Goal: Information Seeking & Learning: Check status

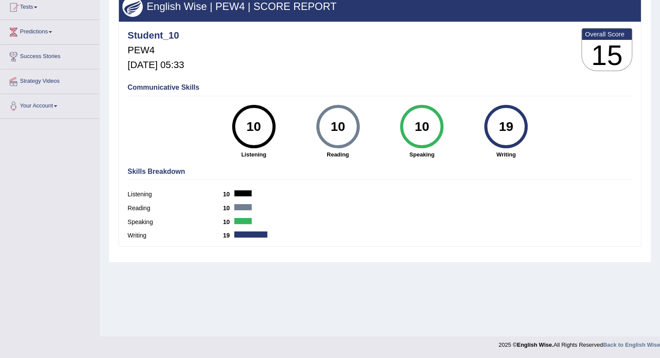
scroll to position [97, 0]
click at [123, 267] on div "Home History Scores Scores on PEW4 » writing English Wise | PEW4 | SCORE REPORT…" at bounding box center [380, 120] width 560 height 434
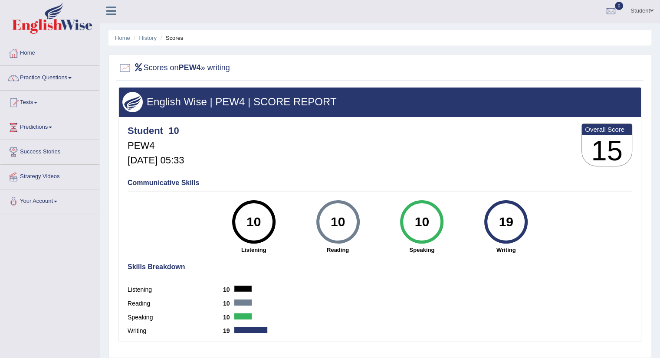
scroll to position [0, 0]
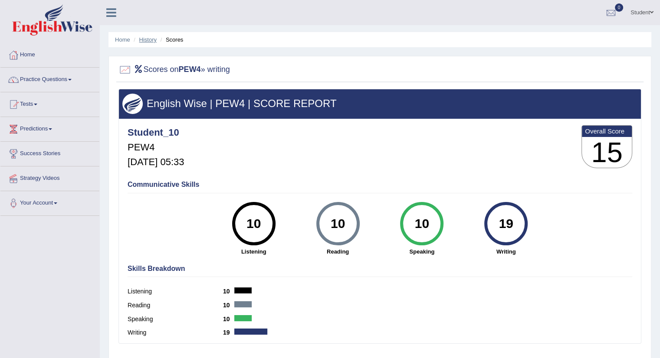
click at [147, 38] on link "History" at bounding box center [147, 39] width 17 height 7
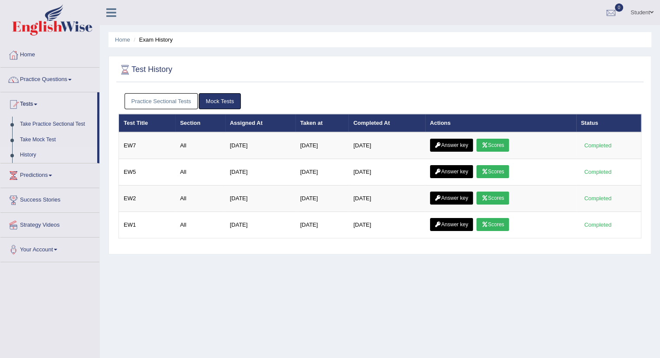
click at [158, 99] on link "Practice Sectional Tests" at bounding box center [162, 101] width 74 height 16
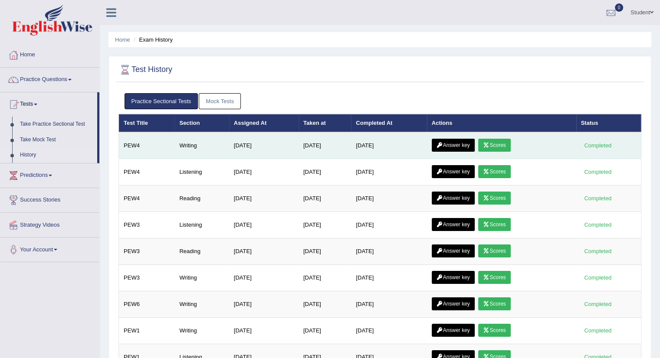
click at [462, 143] on link "Answer key" at bounding box center [453, 145] width 43 height 13
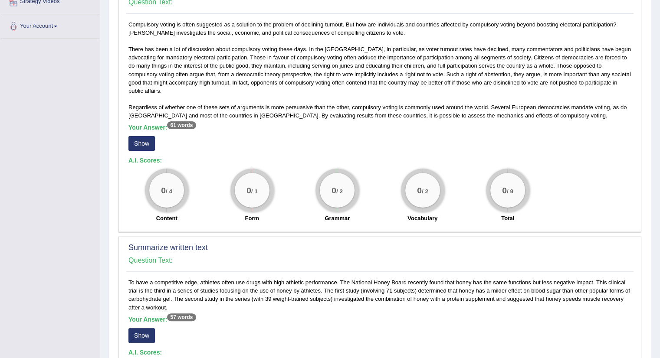
scroll to position [176, 0]
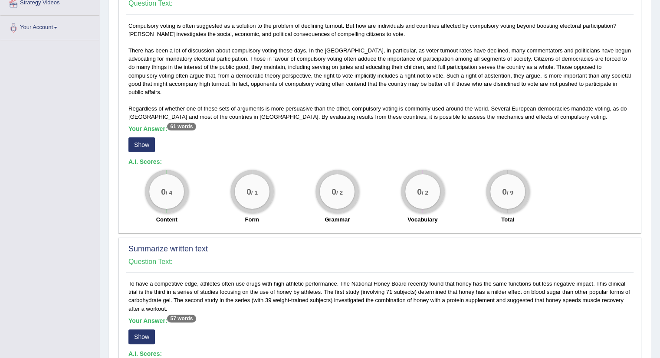
click at [143, 143] on button "Show" at bounding box center [141, 145] width 26 height 15
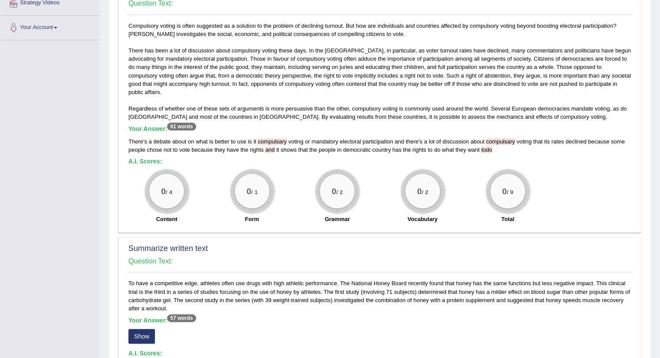
click at [274, 141] on span "compulsary" at bounding box center [272, 141] width 29 height 7
click at [269, 144] on div "There ' s a debate about on what is better to use is it compulsary voting or ma…" at bounding box center [379, 146] width 503 height 16
click at [485, 150] on span "todo" at bounding box center [486, 150] width 11 height 7
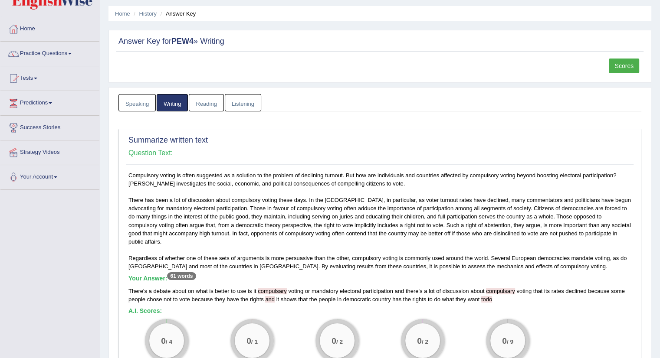
scroll to position [26, 0]
click at [30, 76] on link "Tests" at bounding box center [49, 78] width 99 height 22
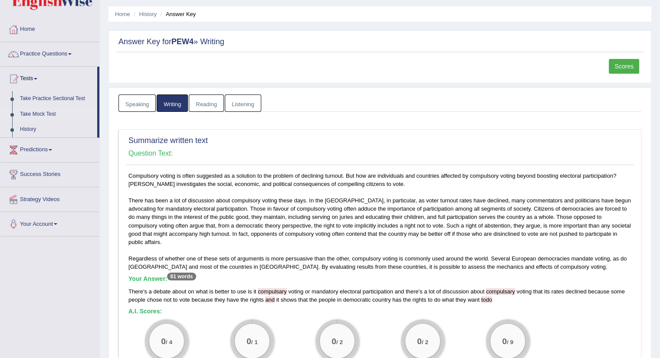
click at [38, 114] on link "Take Mock Test" at bounding box center [56, 115] width 81 height 16
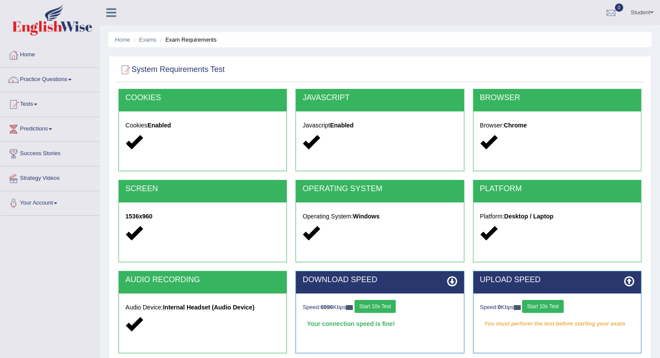
click at [470, 335] on div "UPLOAD SPEED Speed: 0 Kbps Start 10s Test You must perform the test before star…" at bounding box center [557, 316] width 177 height 91
click at [545, 309] on button "Start 10s Test" at bounding box center [542, 306] width 41 height 13
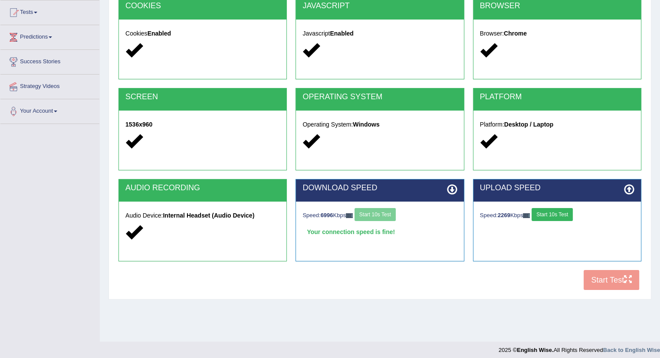
scroll to position [94, 0]
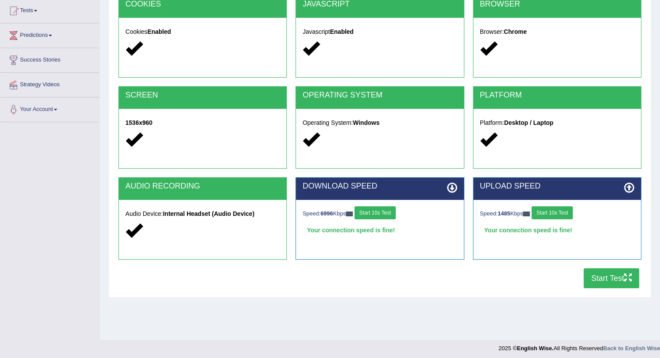
click at [598, 280] on button "Start Test" at bounding box center [612, 279] width 56 height 20
